Goal: Task Accomplishment & Management: Complete application form

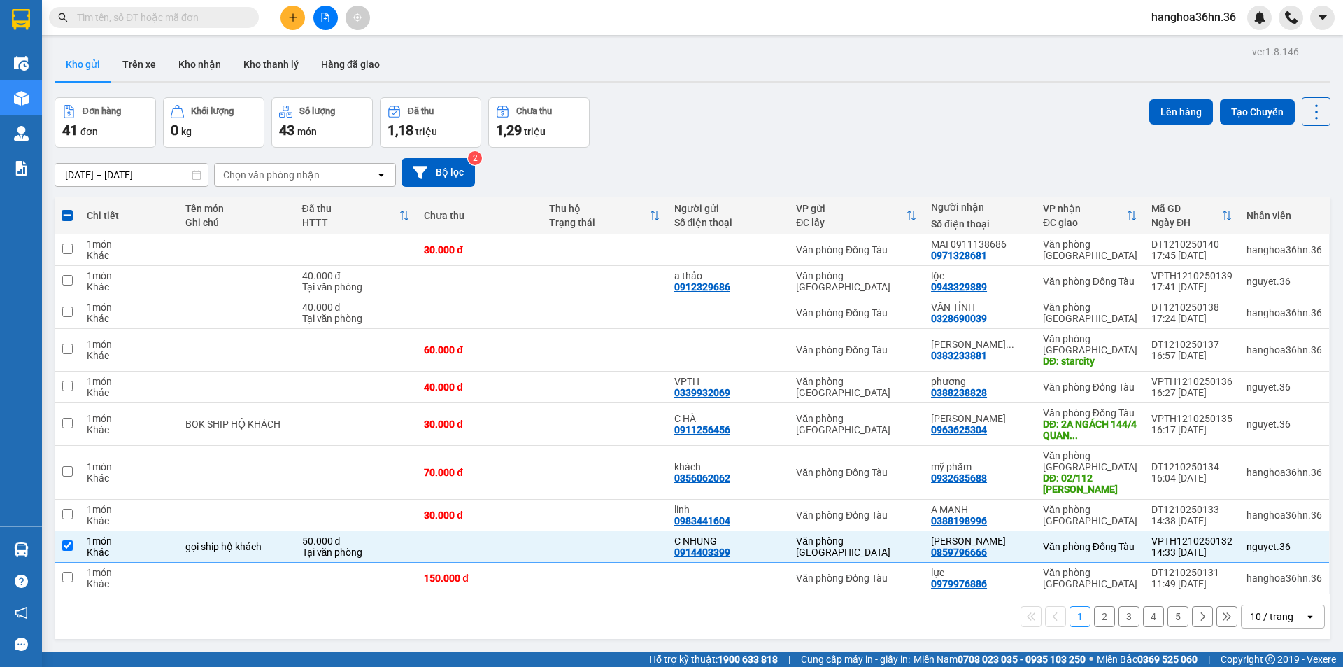
click at [295, 28] on button at bounding box center [293, 18] width 24 height 24
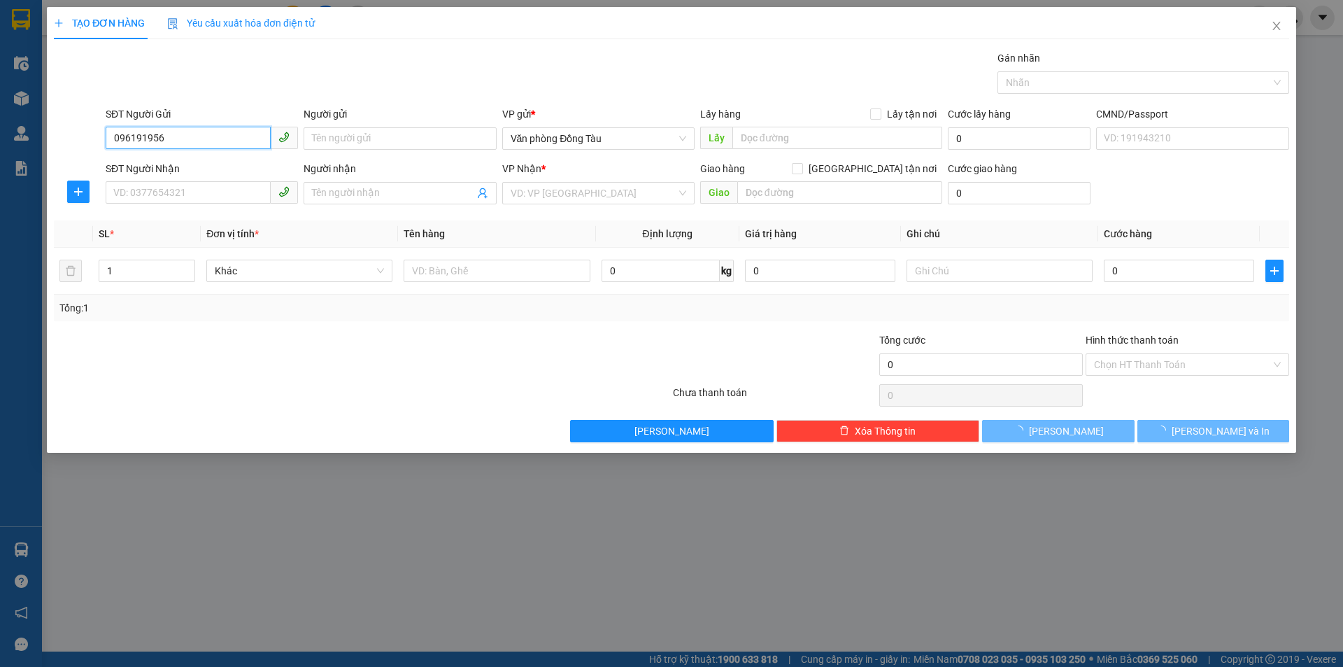
type input "0961919568"
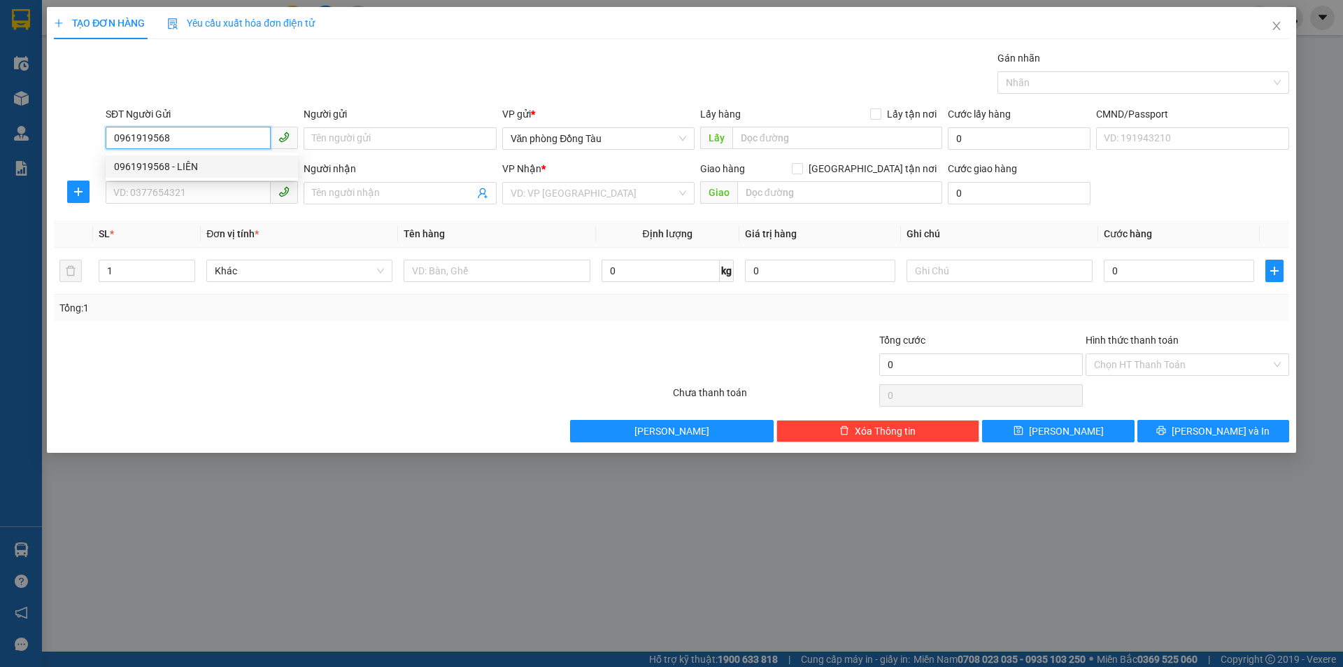
click at [180, 165] on div "0961919568 - LIÊN" at bounding box center [202, 166] width 176 height 15
type input "LIÊN"
type input "0961919568"
click at [162, 190] on input "SĐT Người Nhận" at bounding box center [188, 192] width 165 height 22
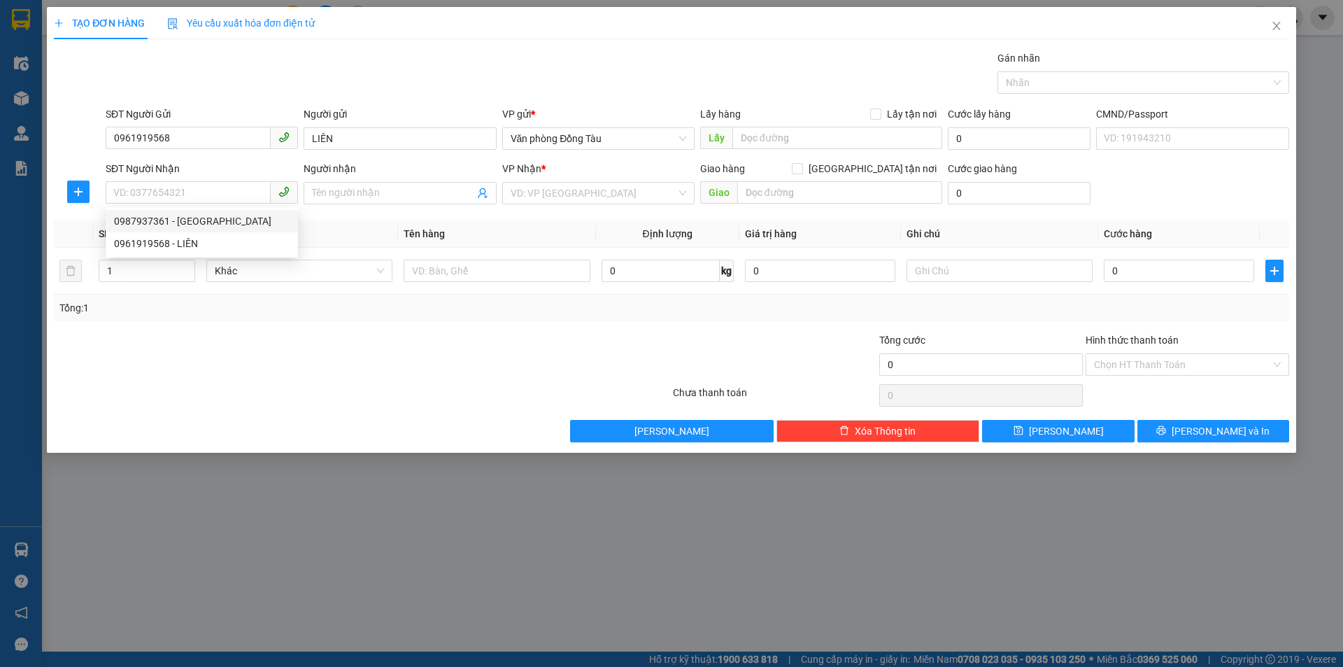
click at [206, 209] on div "0987937361 0961919568 0987937361 - [GEOGRAPHIC_DATA] 0961919568 - LIÊN" at bounding box center [202, 232] width 192 height 50
click at [199, 222] on th "SL *" at bounding box center [147, 233] width 108 height 27
click at [193, 189] on input "SĐT Người Nhận" at bounding box center [188, 192] width 165 height 22
click at [192, 229] on div "0987937361 - [GEOGRAPHIC_DATA]" at bounding box center [202, 221] width 192 height 22
type input "0987937361"
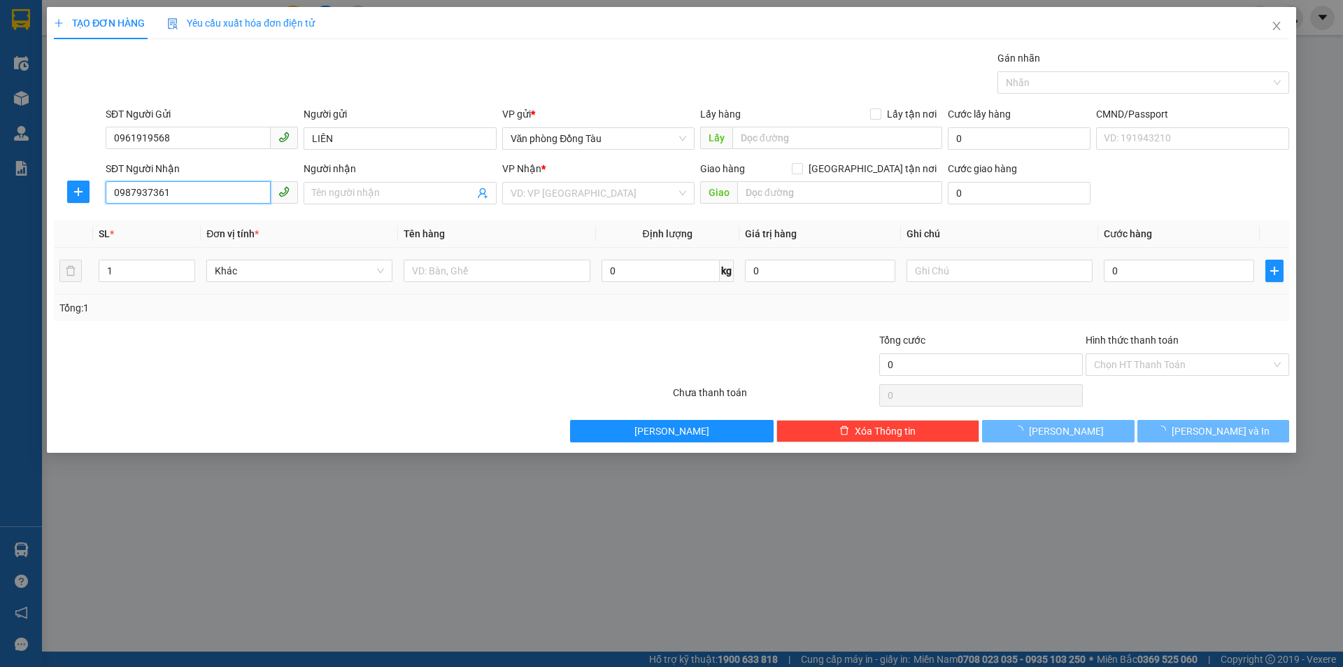
type input "[PERSON_NAME]"
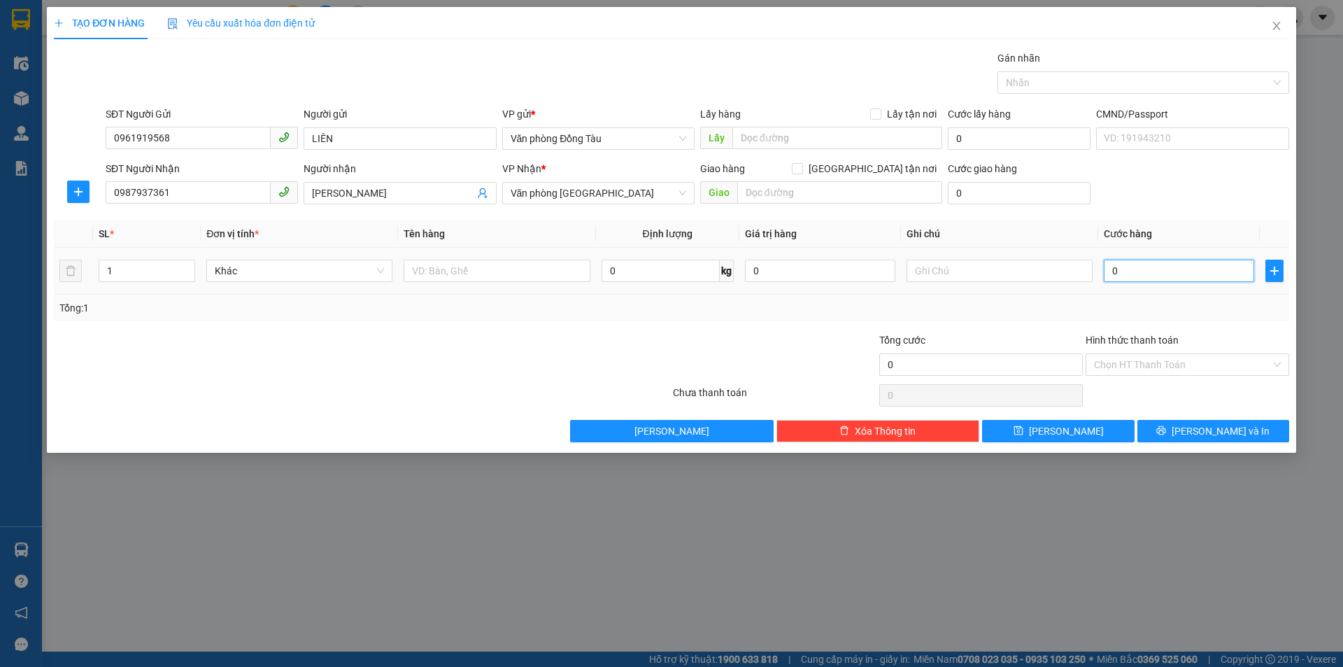
click at [1144, 269] on input "0" at bounding box center [1179, 271] width 150 height 22
type input "4"
type input "40"
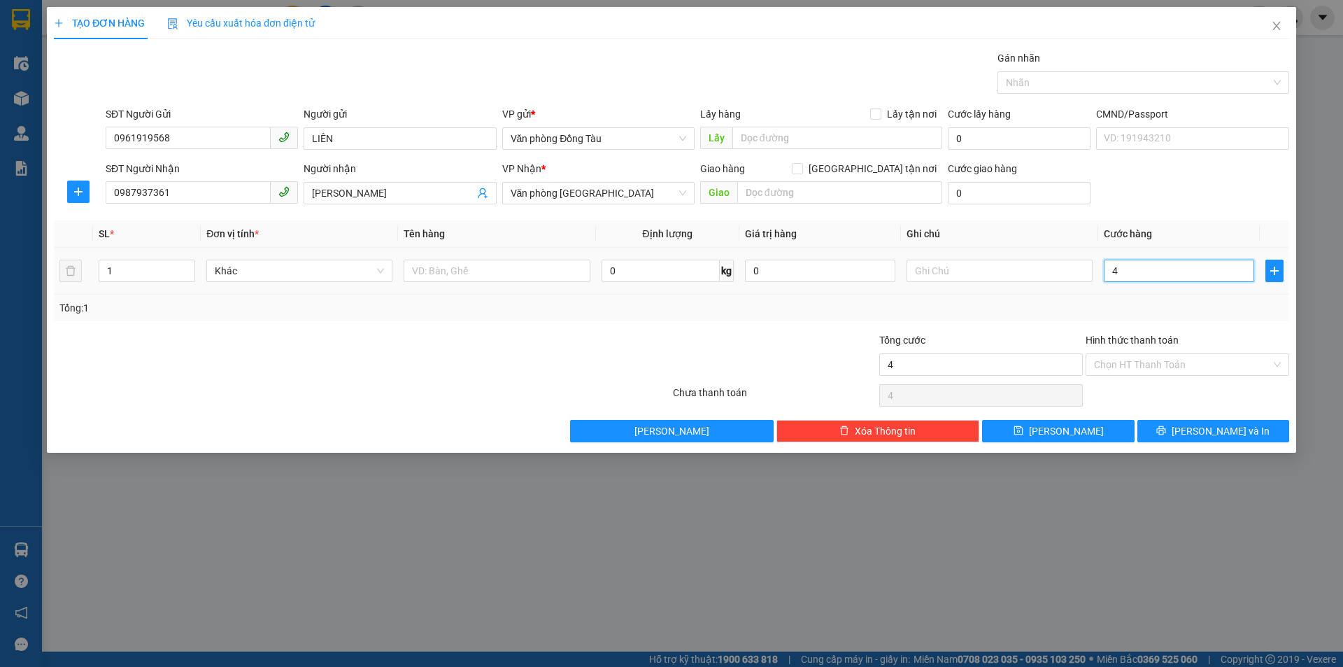
type input "40"
type input "400"
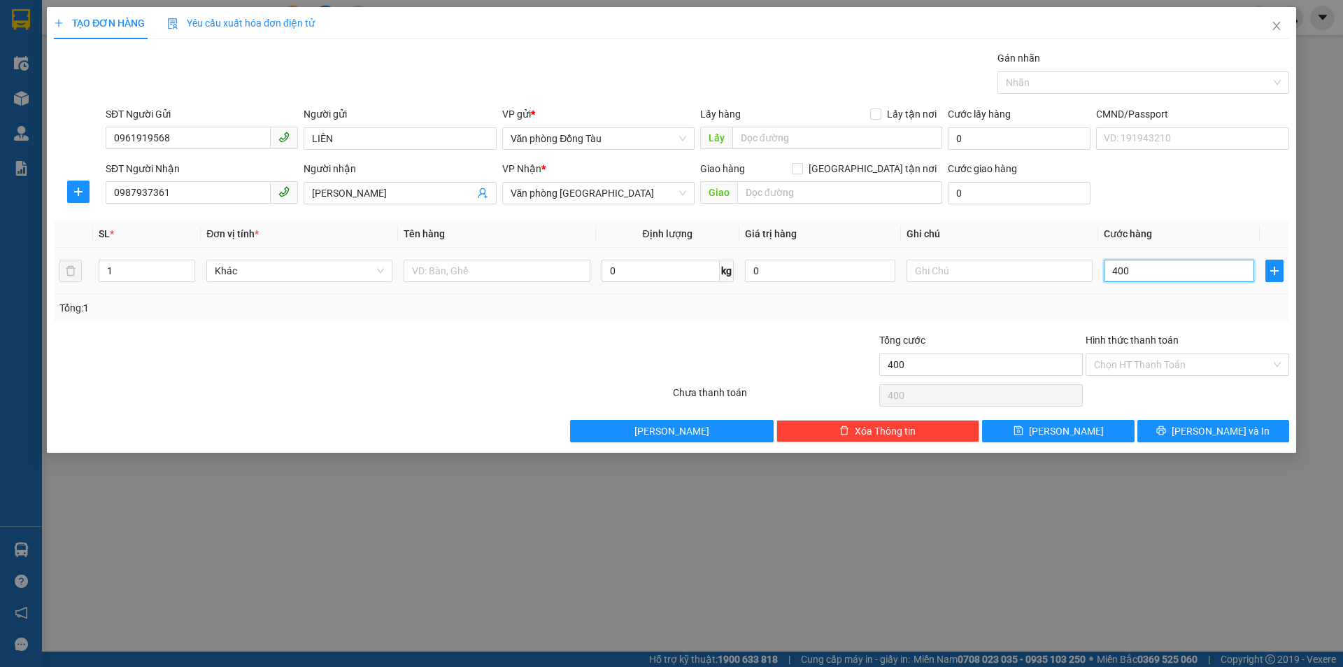
type input "4.000"
type input "40.000"
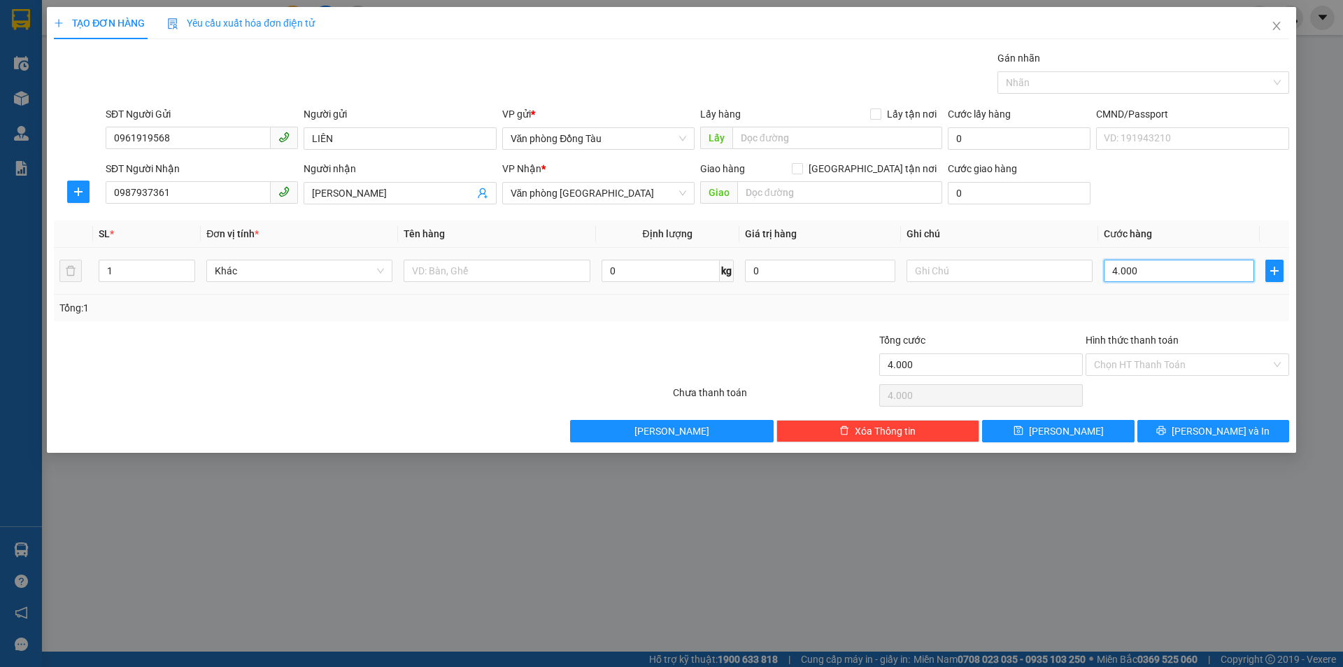
type input "40.000"
click at [1037, 318] on div "Tổng: 1" at bounding box center [671, 308] width 1235 height 27
click at [1243, 430] on button "[PERSON_NAME] và In" at bounding box center [1214, 431] width 152 height 22
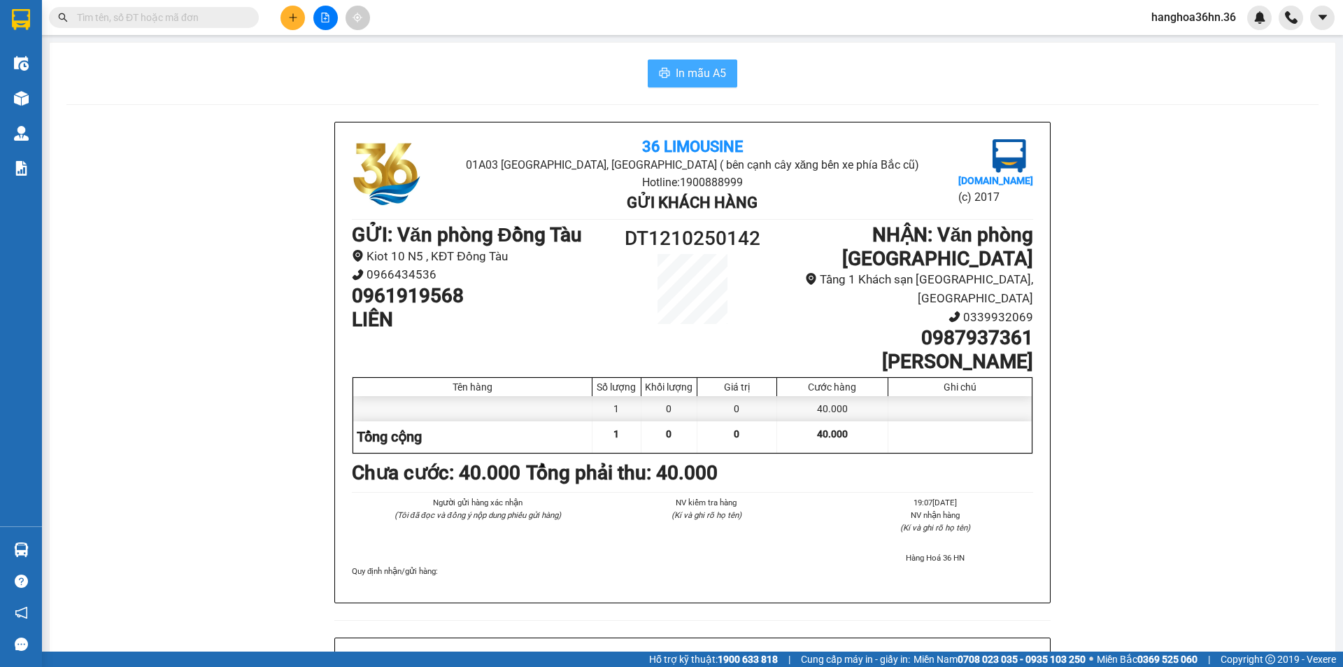
click at [710, 79] on span "In mẫu A5" at bounding box center [701, 72] width 50 height 17
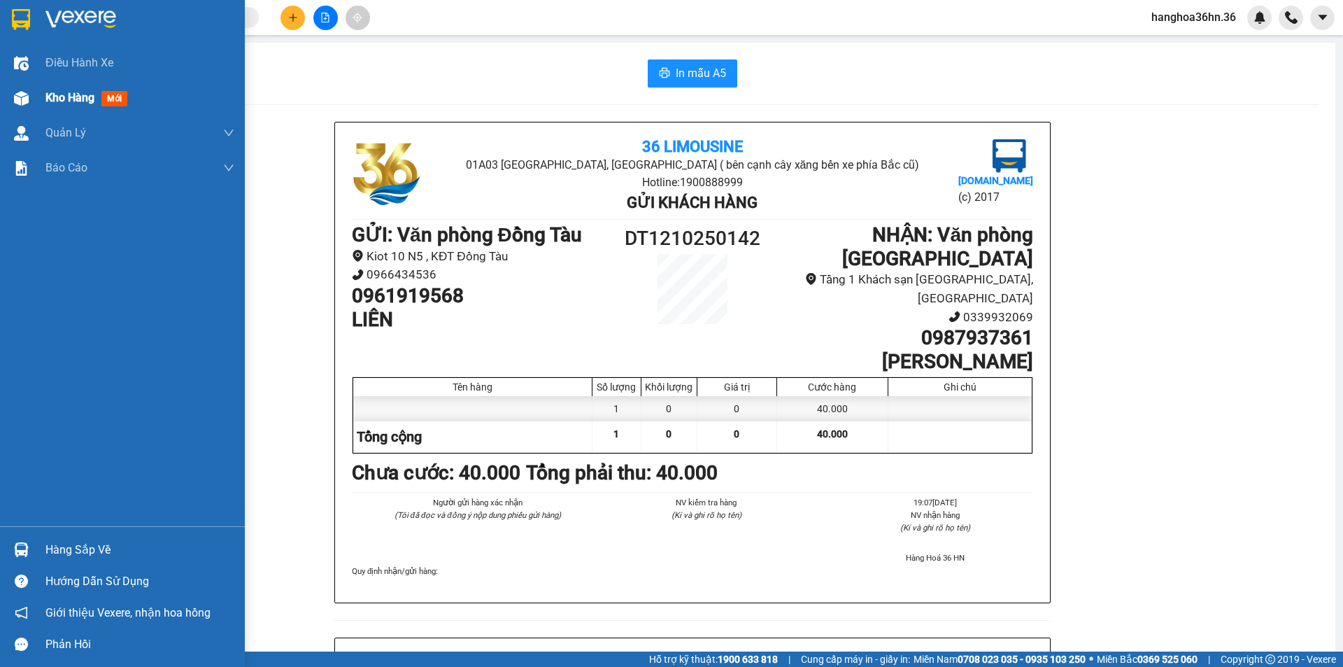
click at [62, 92] on span "Kho hàng" at bounding box center [69, 97] width 49 height 13
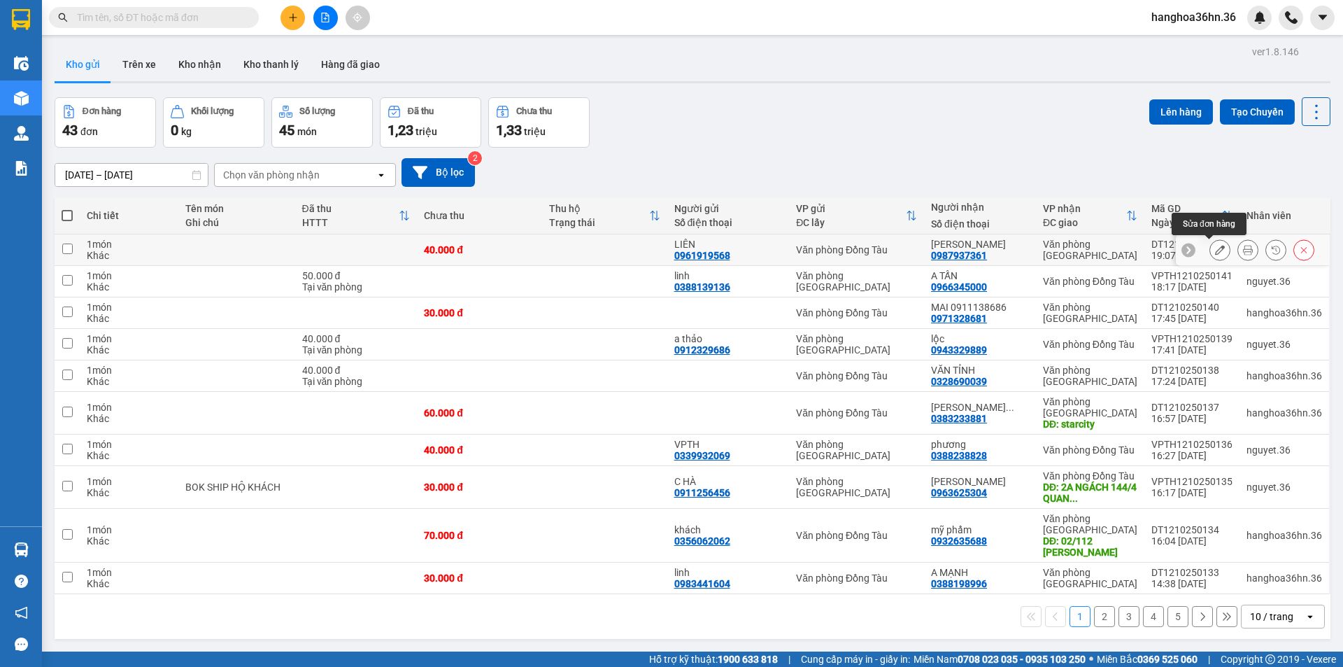
click at [1215, 249] on icon at bounding box center [1220, 250] width 10 height 10
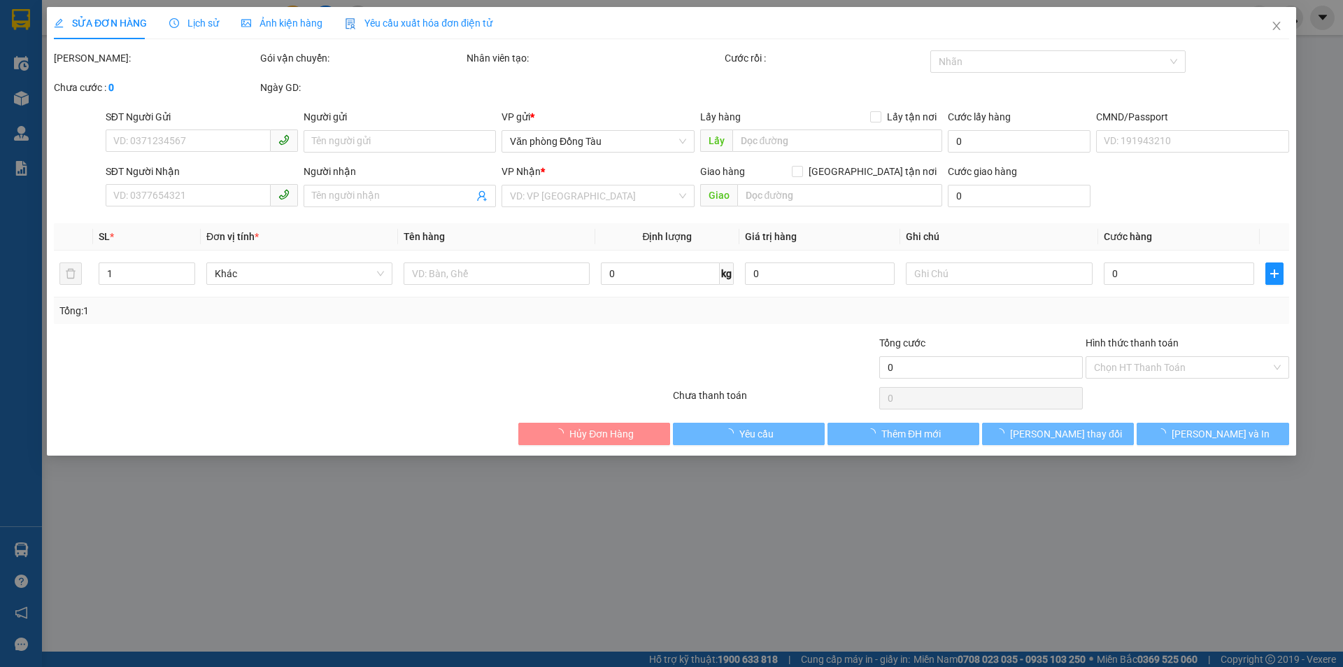
type input "0961919568"
type input "LIÊN"
type input "0987937361"
type input "[PERSON_NAME]"
type input "40.000"
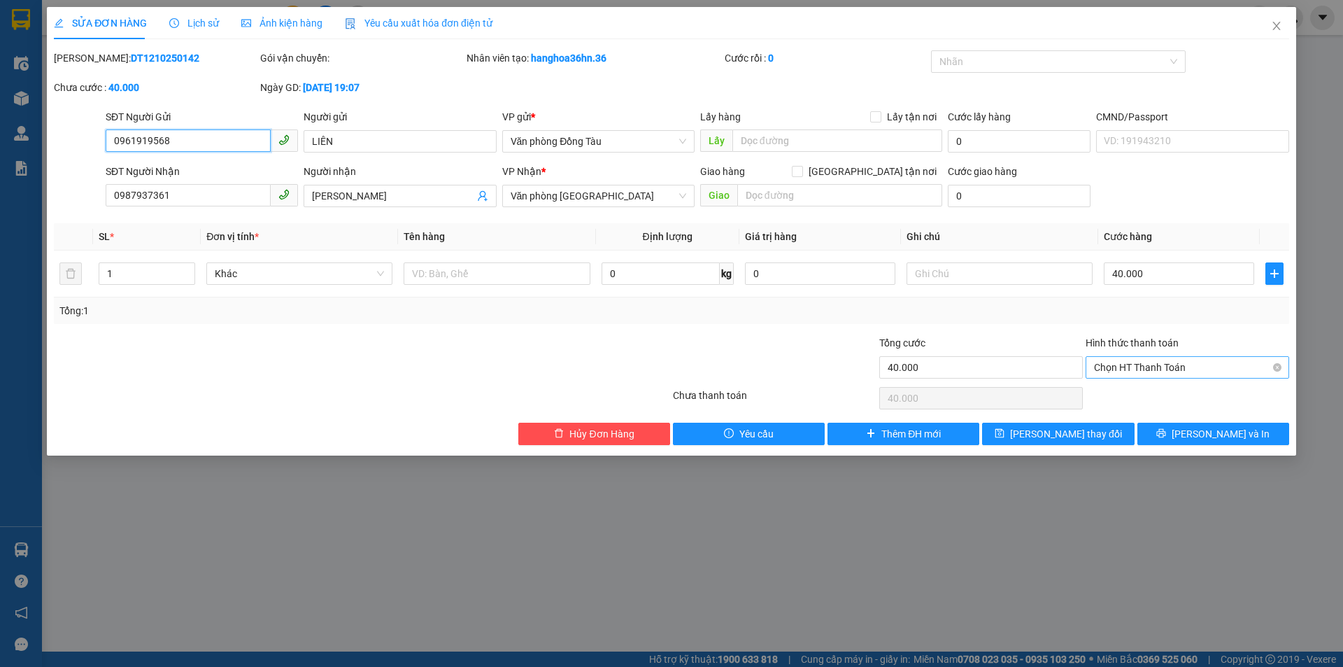
click at [1106, 378] on div "Chọn HT Thanh Toán" at bounding box center [1188, 367] width 204 height 22
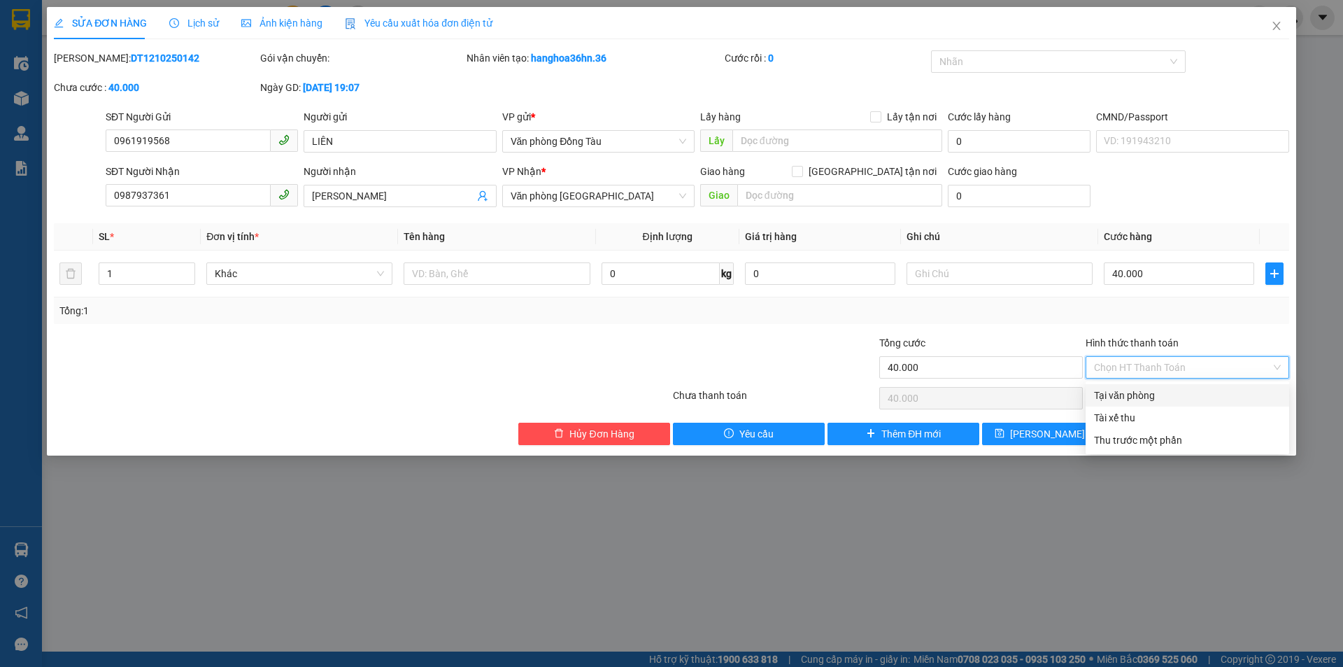
click at [1153, 398] on div "Tại văn phòng" at bounding box center [1187, 395] width 187 height 15
type input "0"
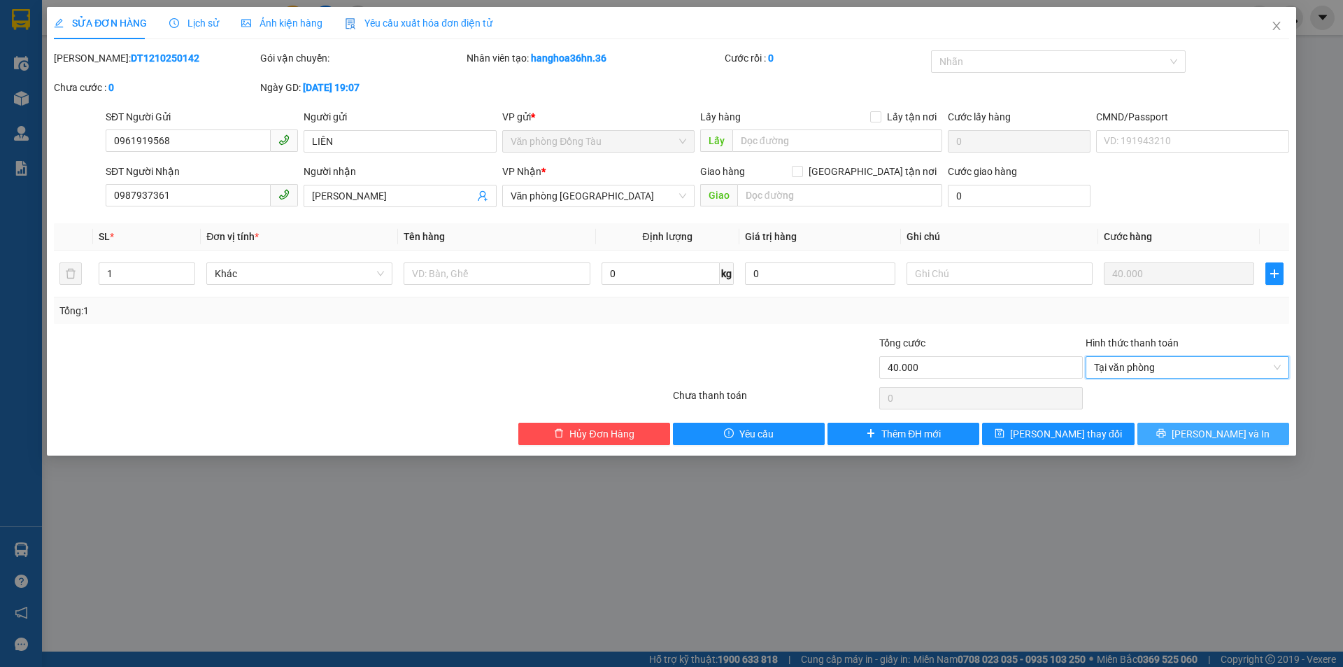
click at [1166, 431] on icon "printer" at bounding box center [1161, 433] width 9 height 9
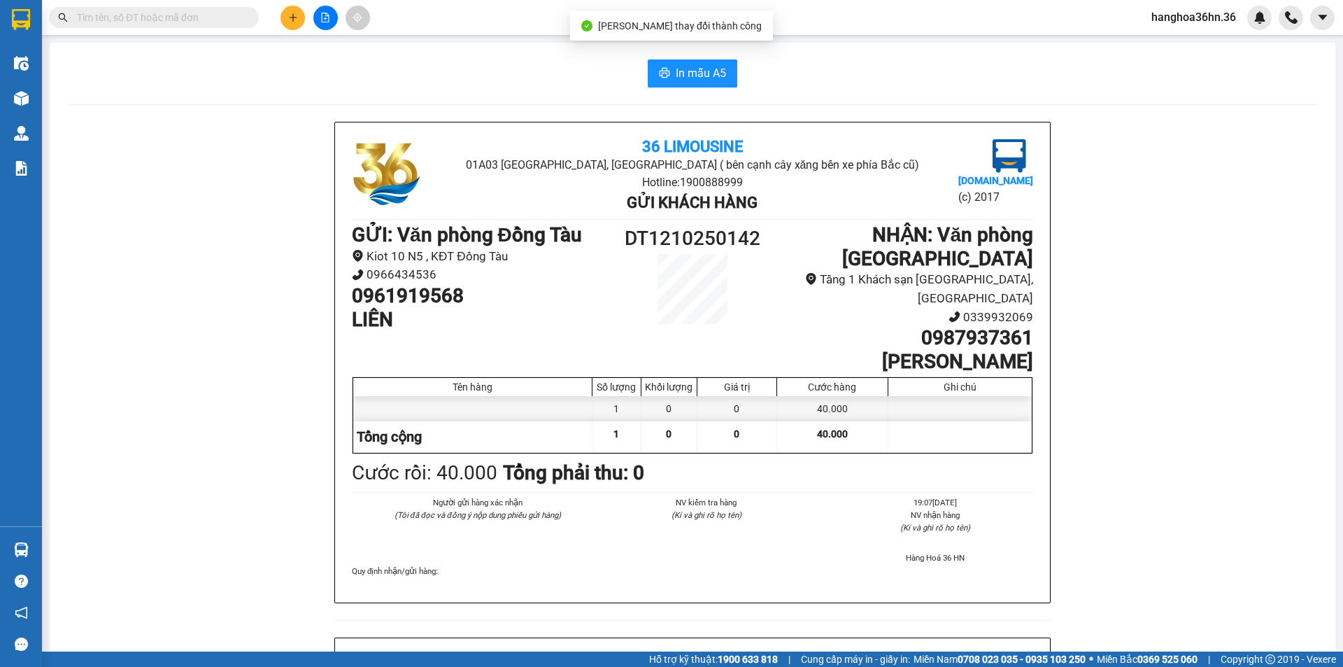
click at [707, 122] on div "36 Limousine 01A03 [GEOGRAPHIC_DATA], [GEOGRAPHIC_DATA] ( bên cạnh cây xăng bến…" at bounding box center [692, 362] width 716 height 481
click at [716, 92] on div "In mẫu A5 36 Limousine 01A03 [GEOGRAPHIC_DATA], [GEOGRAPHIC_DATA] ( bên cạnh câ…" at bounding box center [693, 606] width 1286 height 1127
click at [719, 76] on span "In mẫu A5" at bounding box center [701, 72] width 50 height 17
click at [691, 62] on button "In mẫu A5" at bounding box center [693, 73] width 90 height 28
click at [1156, 370] on div "36 Limousine 01A03 [GEOGRAPHIC_DATA], [GEOGRAPHIC_DATA] ( bên cạnh cây xăng bến…" at bounding box center [692, 637] width 1252 height 1031
